Goal: Obtain resource: Obtain resource

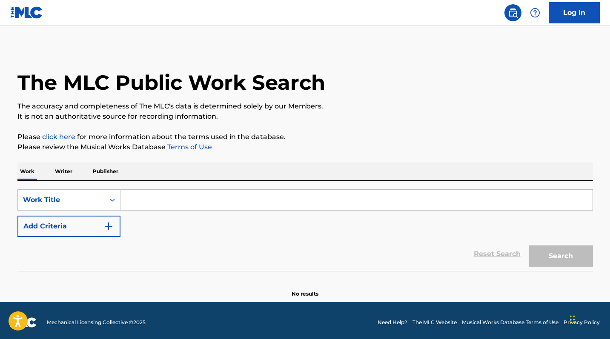
click at [148, 203] on input "Search Form" at bounding box center [356, 200] width 472 height 20
paste input "Tres Botellas"
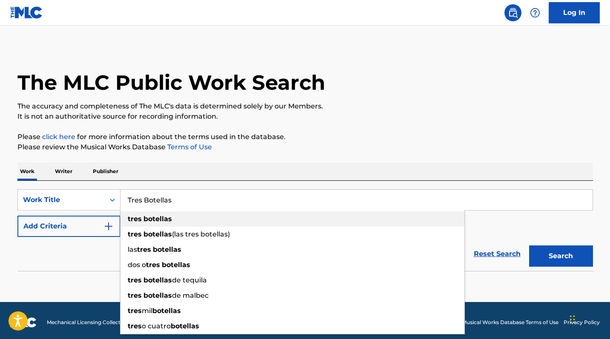
type input "Tres Botellas"
click at [240, 215] on div "tres botellas" at bounding box center [292, 218] width 344 height 15
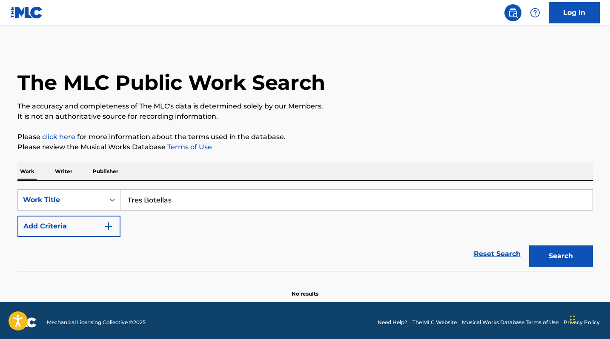
click at [579, 254] on button "Search" at bounding box center [561, 256] width 64 height 21
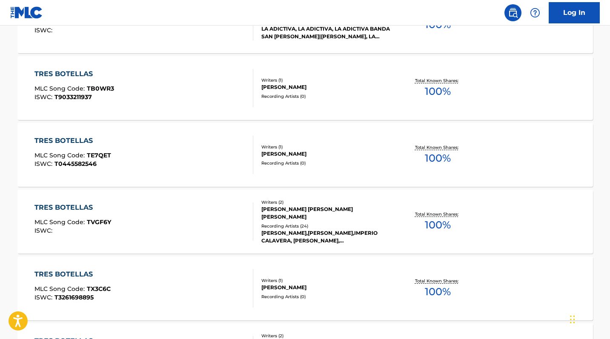
scroll to position [375, 0]
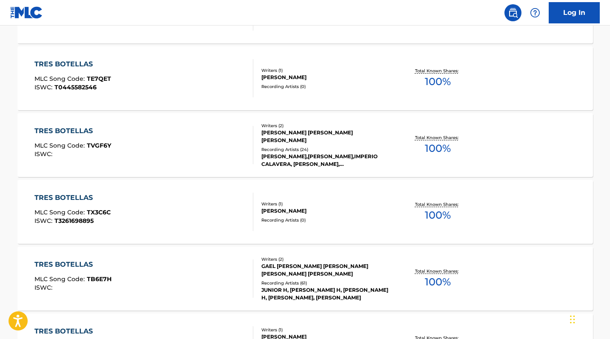
click at [88, 263] on div "TRES BOTELLAS" at bounding box center [72, 265] width 77 height 10
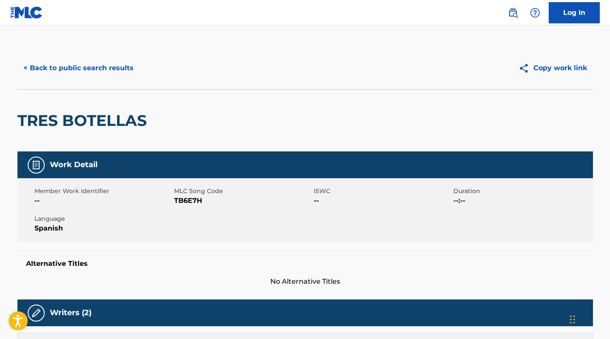
click at [190, 203] on span "TB6E7H" at bounding box center [242, 201] width 137 height 10
copy span "TB6E7H"
